Goal: Obtain resource: Download file/media

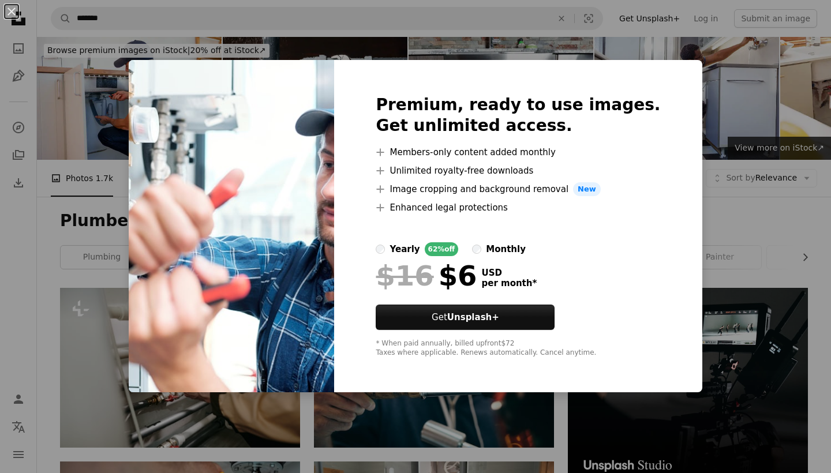
scroll to position [1167, 0]
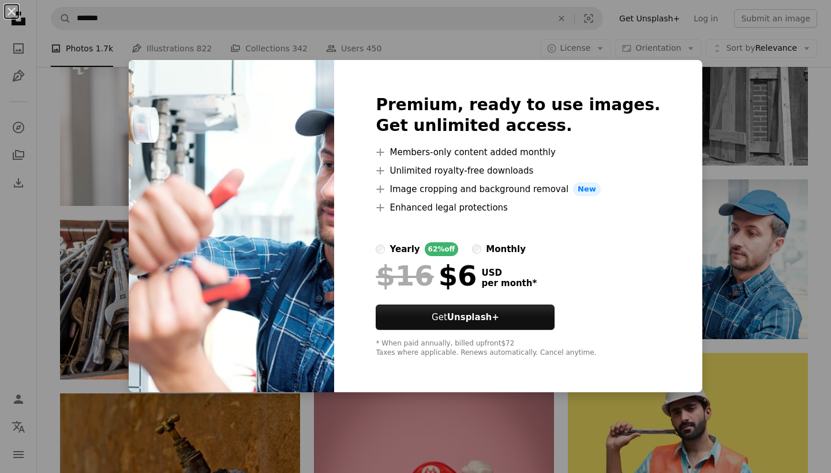
click at [738, 293] on div "An X shape Premium, ready to use images. Get unlimited access. A plus sign Memb…" at bounding box center [415, 236] width 831 height 473
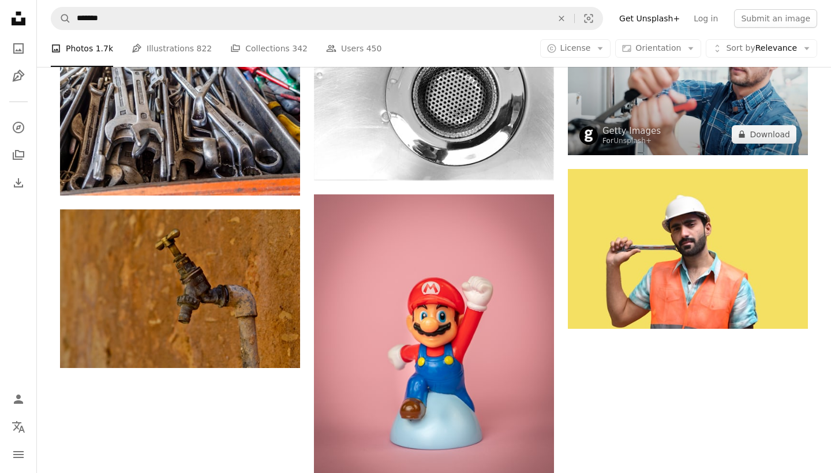
scroll to position [1352, 0]
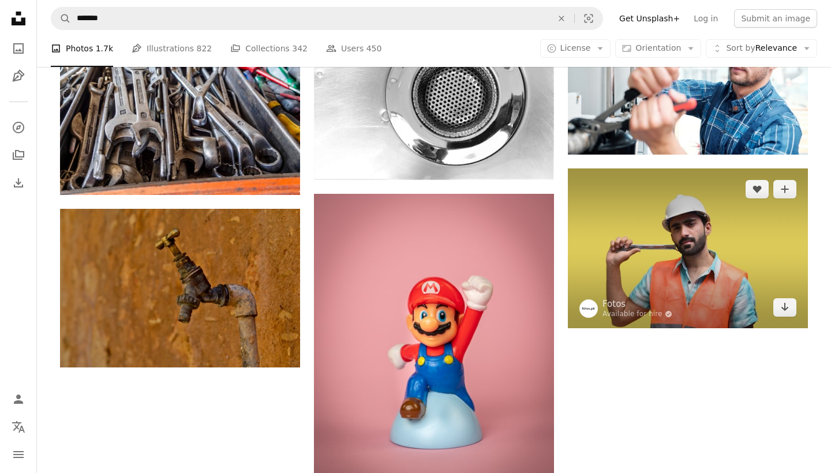
click at [638, 252] on img at bounding box center [688, 249] width 240 height 160
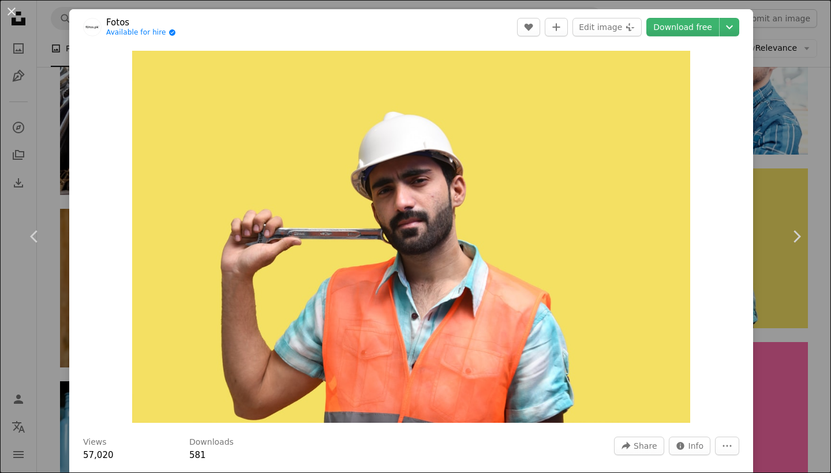
click at [790, 107] on div "An X shape Chevron left Chevron right Fotos Available for hire A checkmark insi…" at bounding box center [415, 236] width 831 height 473
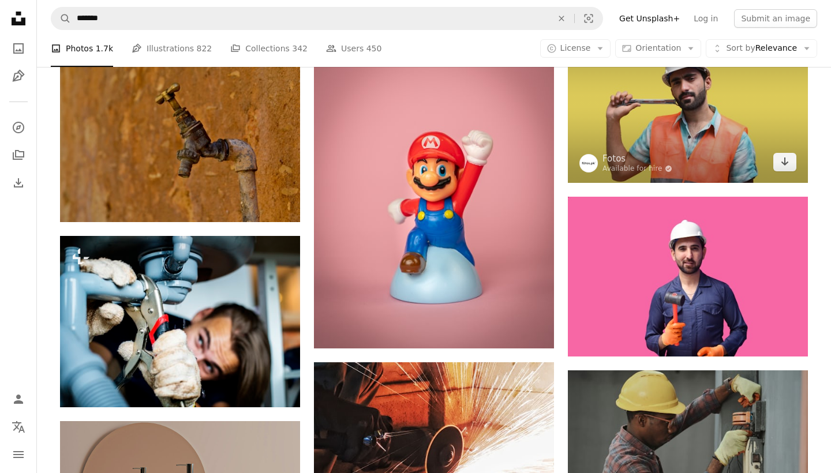
scroll to position [1513, 0]
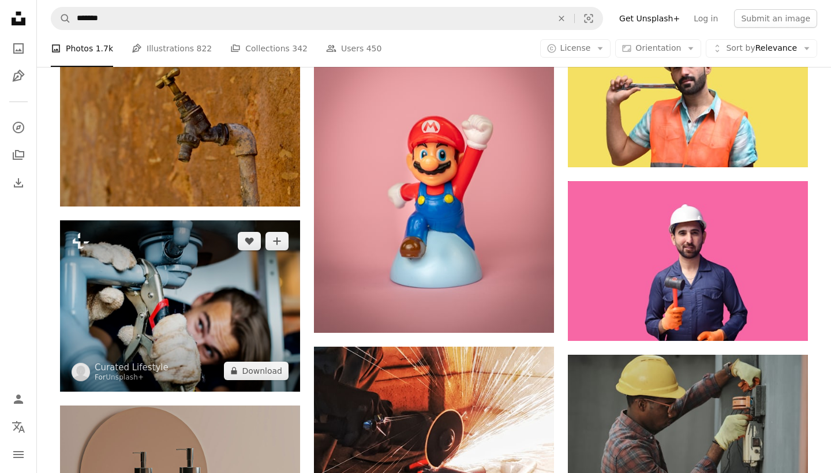
click at [215, 323] on img at bounding box center [180, 306] width 240 height 171
